Goal: Task Accomplishment & Management: Manage account settings

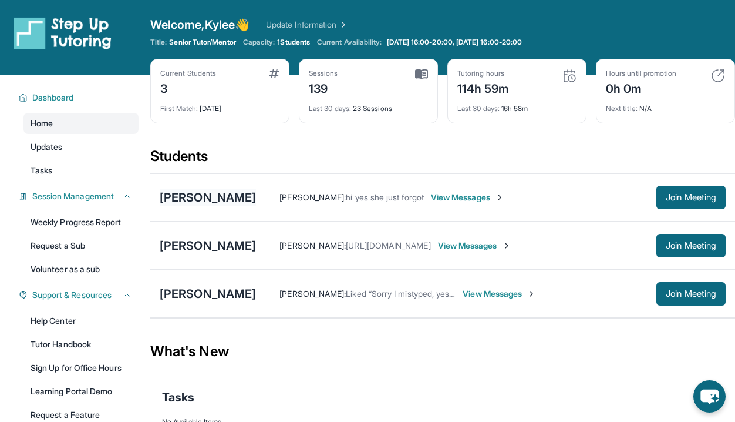
click at [184, 200] on div "[PERSON_NAME]" at bounding box center [208, 197] width 96 height 16
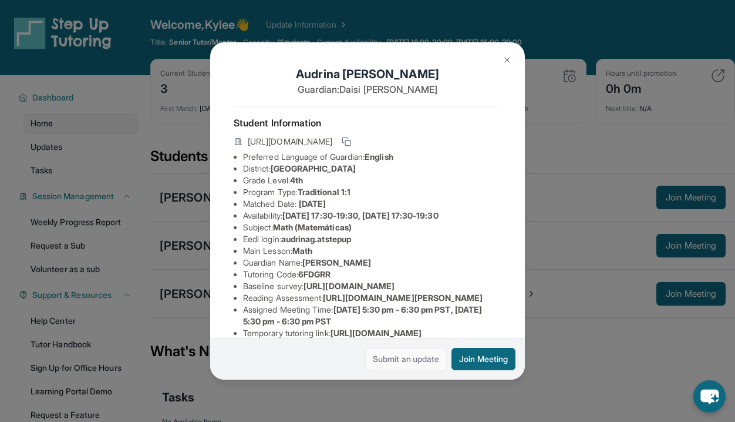
click at [409, 363] on link "Submit an update" at bounding box center [406, 359] width 82 height 22
click at [511, 59] on img at bounding box center [507, 59] width 9 height 9
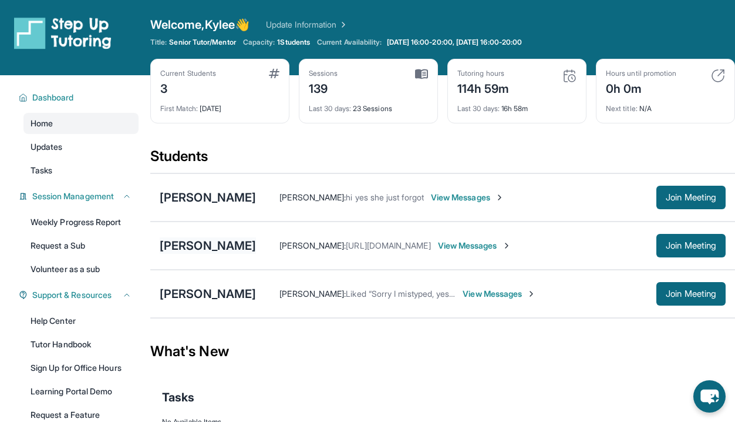
click at [216, 248] on div "[PERSON_NAME]" at bounding box center [208, 245] width 96 height 16
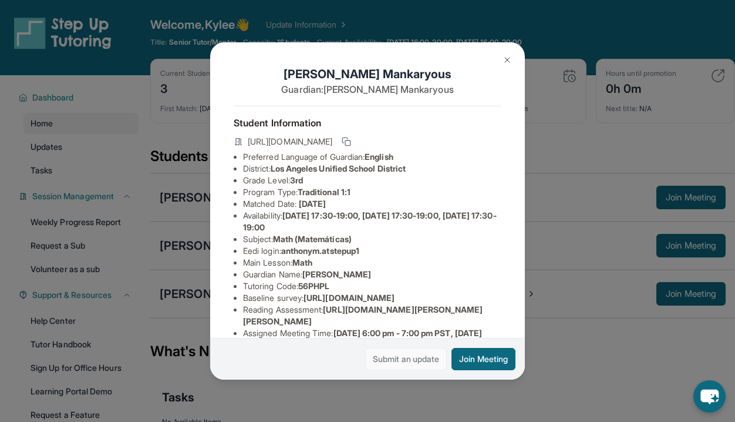
click at [413, 363] on link "Submit an update" at bounding box center [406, 359] width 82 height 22
click at [507, 61] on img at bounding box center [507, 59] width 9 height 9
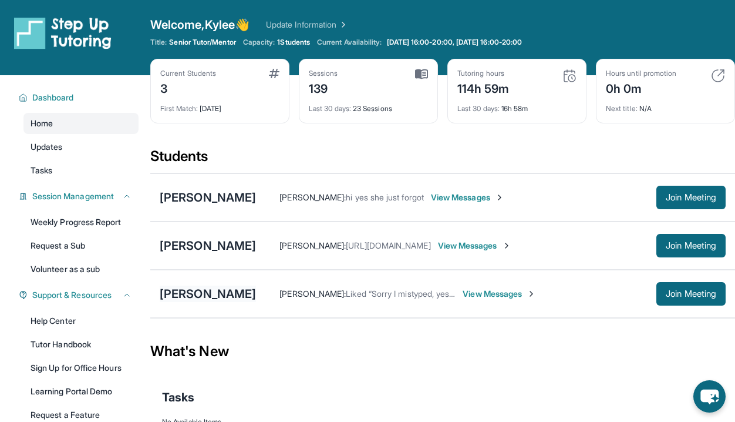
click at [206, 293] on div "[PERSON_NAME]" at bounding box center [208, 293] width 96 height 16
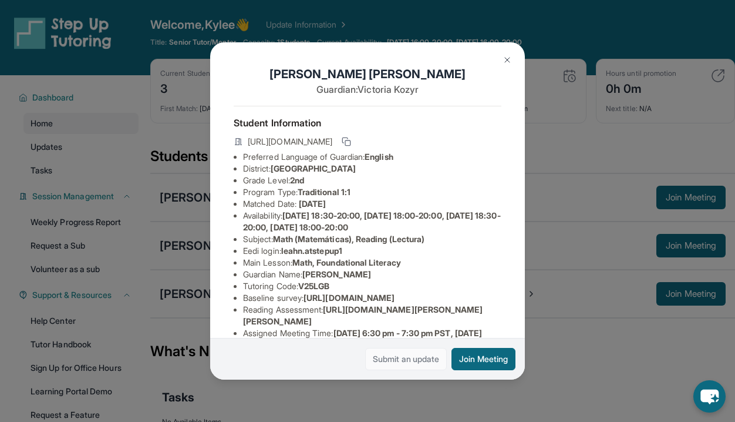
click at [416, 358] on link "Submit an update" at bounding box center [406, 359] width 82 height 22
click at [512, 56] on button at bounding box center [507, 59] width 23 height 23
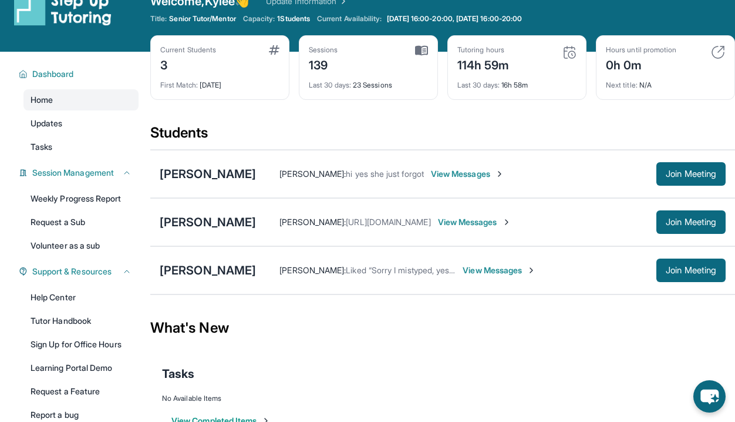
scroll to position [25, 0]
